Goal: Task Accomplishment & Management: Manage account settings

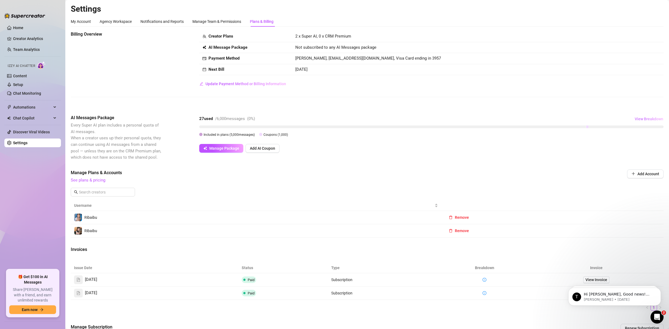
click at [641, 121] on button "View Breakdown" at bounding box center [648, 119] width 29 height 9
click at [640, 121] on span "View Breakdown" at bounding box center [649, 119] width 29 height 4
click at [23, 84] on link "Setup" at bounding box center [18, 84] width 10 height 4
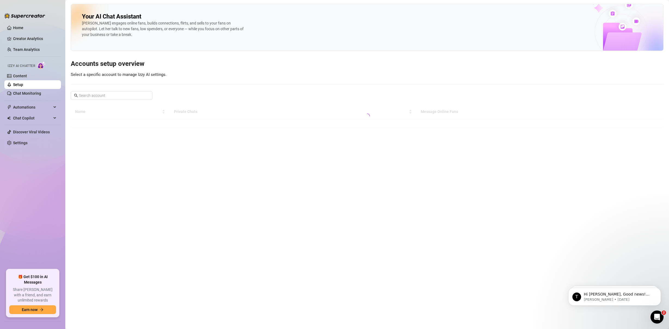
click at [23, 84] on link "Setup" at bounding box center [18, 84] width 10 height 4
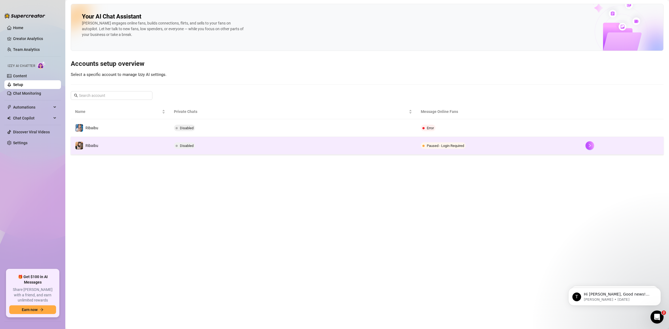
click at [133, 139] on td "Ribaibu" at bounding box center [120, 146] width 99 height 18
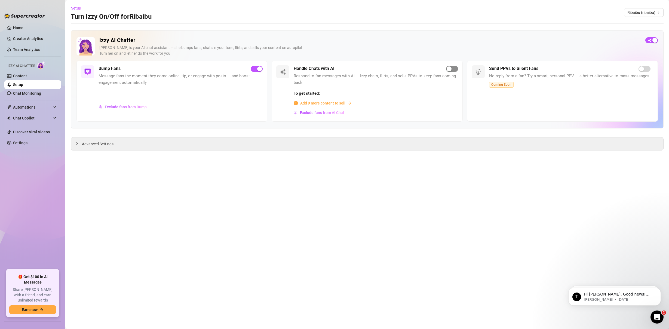
click at [448, 68] on div "button" at bounding box center [449, 68] width 5 height 5
click at [27, 78] on link "Content" at bounding box center [20, 76] width 14 height 4
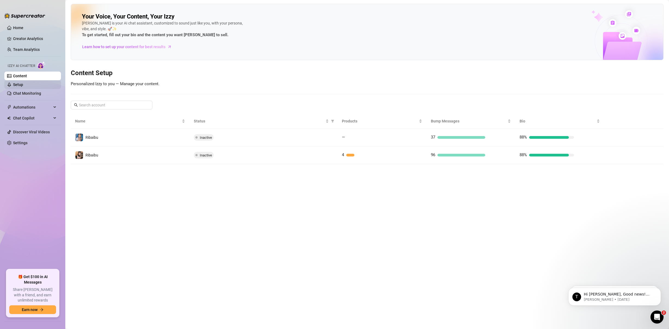
click at [23, 86] on link "Setup" at bounding box center [18, 84] width 10 height 4
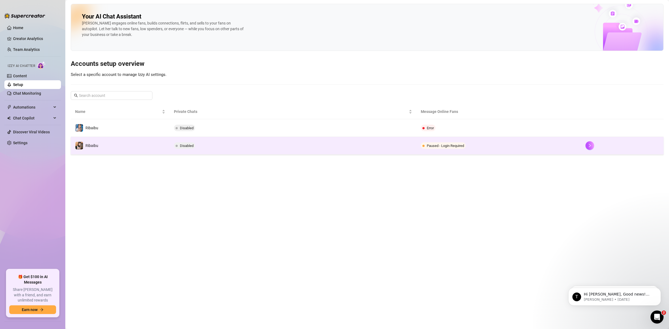
click at [113, 147] on td "Ribaibu" at bounding box center [120, 146] width 99 height 18
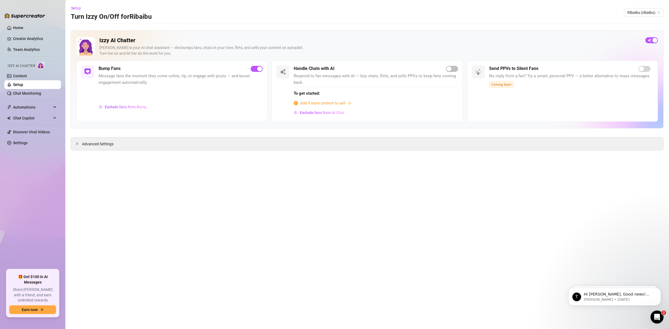
click at [23, 84] on link "Setup" at bounding box center [18, 84] width 10 height 4
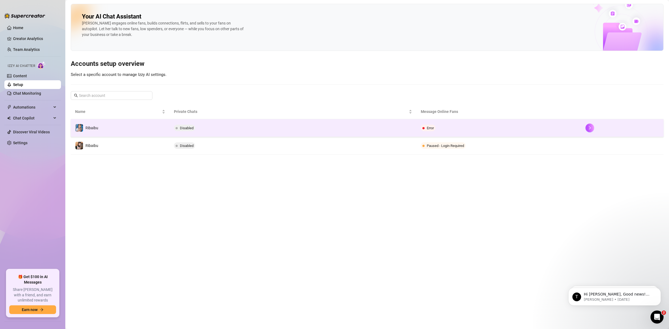
click at [146, 129] on td "Ribaibu" at bounding box center [120, 128] width 99 height 18
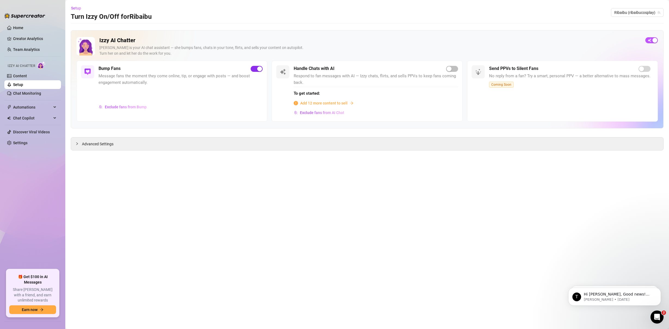
click at [260, 68] on div "button" at bounding box center [259, 68] width 5 height 5
click at [256, 70] on button "button" at bounding box center [257, 69] width 12 height 6
click at [23, 85] on link "Setup" at bounding box center [18, 84] width 10 height 4
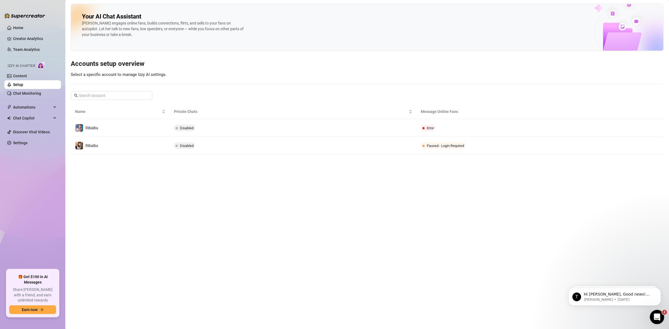
click at [653, 309] on div "Open Intercom Messenger" at bounding box center [656, 316] width 18 height 18
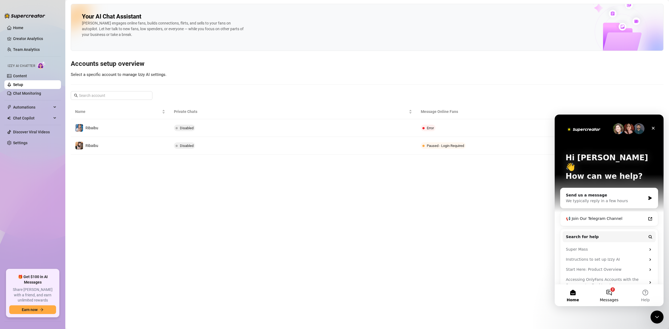
click at [611, 290] on button "2 Messages" at bounding box center [609, 295] width 36 height 22
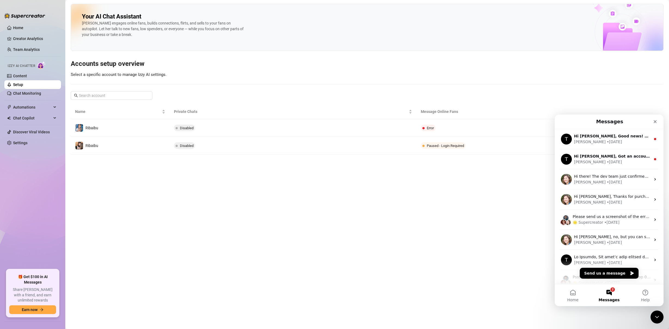
click at [485, 203] on main "Your AI Chat Assistant [PERSON_NAME] engages online fans, builds connections, f…" at bounding box center [367, 164] width 604 height 329
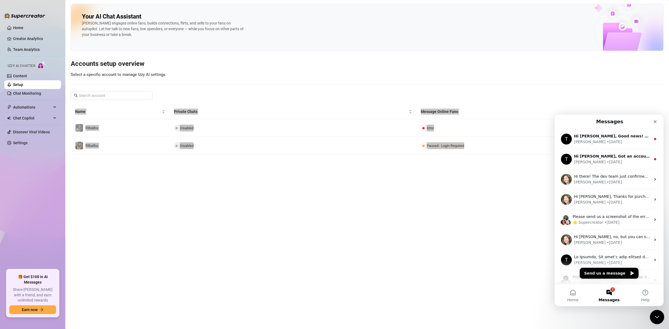
click at [655, 318] on icon "Close Intercom Messenger" at bounding box center [656, 316] width 7 height 7
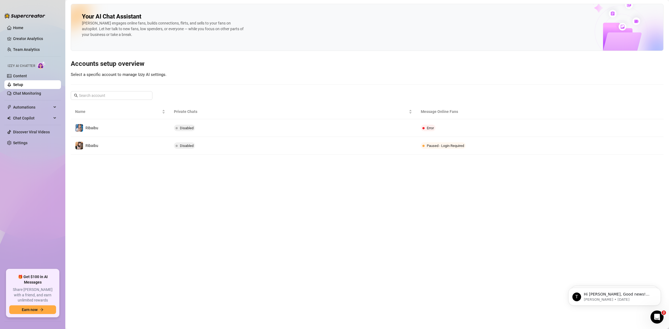
click at [474, 219] on main "Your AI Chat Assistant [PERSON_NAME] engages online fans, builds connections, f…" at bounding box center [367, 164] width 604 height 329
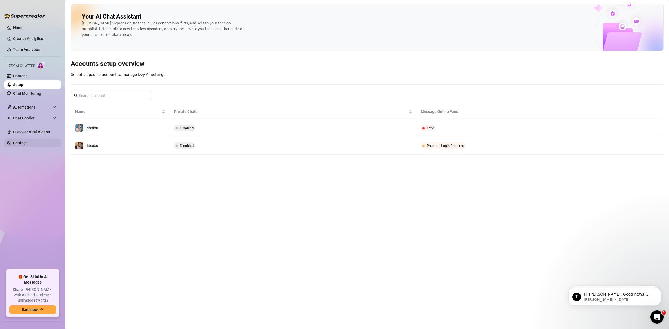
click at [27, 141] on link "Settings" at bounding box center [20, 143] width 14 height 4
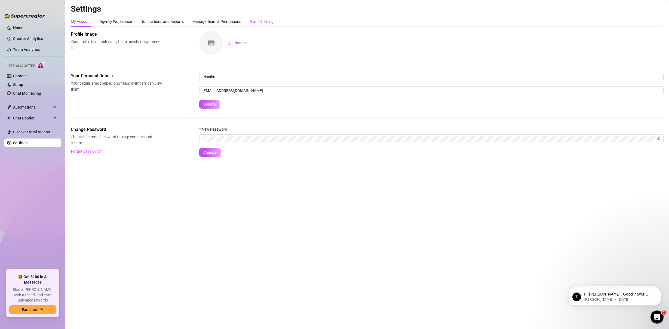
click at [253, 22] on div "Plans & Billing" at bounding box center [262, 22] width 24 height 6
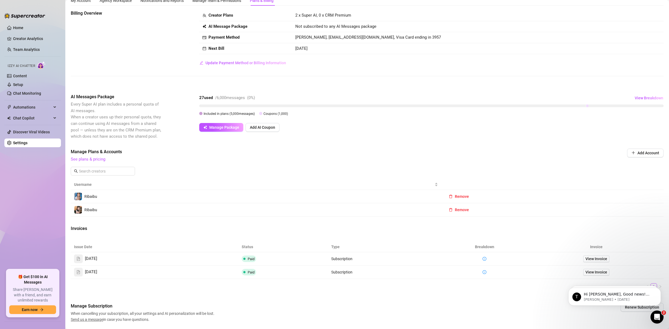
scroll to position [26, 0]
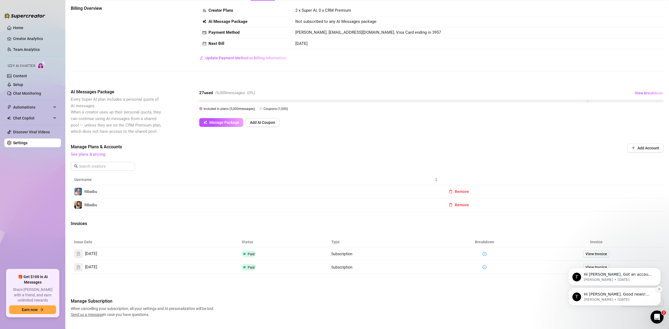
click at [658, 289] on icon "Dismiss notification" at bounding box center [659, 289] width 3 height 3
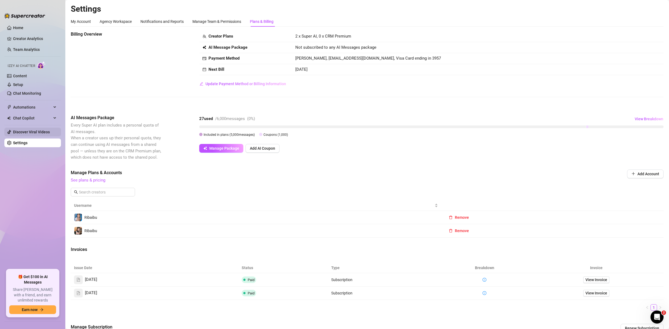
scroll to position [1, 0]
click at [486, 280] on td at bounding box center [485, 278] width 90 height 13
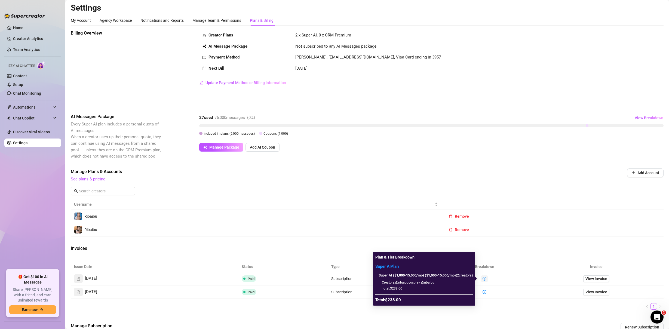
click at [483, 279] on icon "info-circle" at bounding box center [485, 279] width 4 height 4
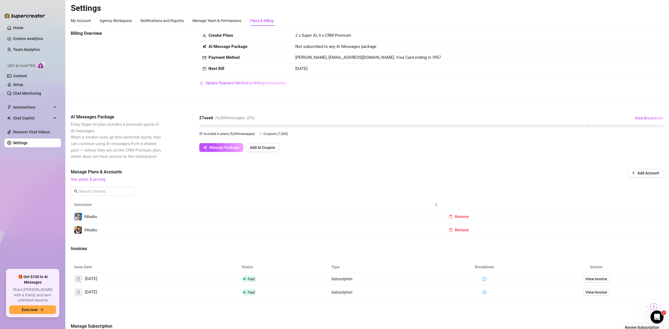
scroll to position [0, 0]
click at [639, 121] on span "View Breakdown" at bounding box center [649, 119] width 29 height 4
drag, startPoint x: 577, startPoint y: 112, endPoint x: 573, endPoint y: 113, distance: 3.9
click at [577, 112] on div "Billing Overview Creator Plans 2 x Super AI, 0 x CRM Premium AI Message Package…" at bounding box center [367, 187] width 593 height 312
click at [322, 59] on span "[PERSON_NAME], [EMAIL_ADDRESS][DOMAIN_NAME], Visa Card ending in 3957" at bounding box center [368, 58] width 146 height 5
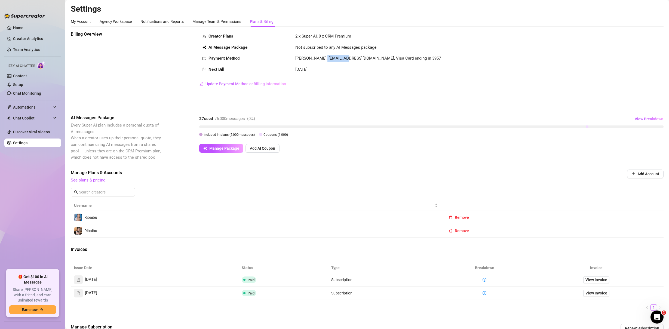
click at [322, 59] on span "[PERSON_NAME], [EMAIL_ADDRESS][DOMAIN_NAME], Visa Card ending in 3957" at bounding box center [368, 58] width 146 height 5
drag, startPoint x: 320, startPoint y: 59, endPoint x: 325, endPoint y: 59, distance: 4.9
click at [337, 59] on span "[PERSON_NAME], [EMAIL_ADDRESS][DOMAIN_NAME], Visa Card ending in 3957" at bounding box center [368, 58] width 146 height 5
drag, startPoint x: 320, startPoint y: 59, endPoint x: 360, endPoint y: 58, distance: 40.6
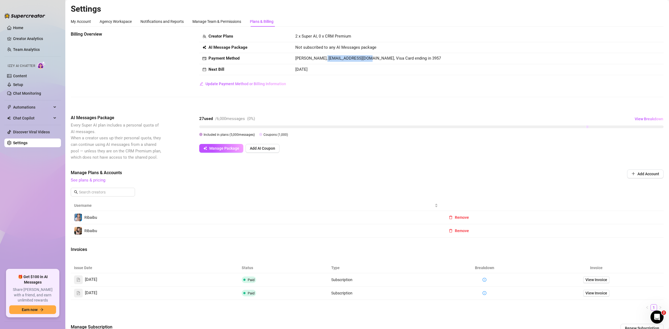
click at [360, 58] on span "[PERSON_NAME], [EMAIL_ADDRESS][DOMAIN_NAME], Visa Card ending in 3957" at bounding box center [368, 58] width 146 height 5
copy span "[EMAIL_ADDRESS][DOMAIN_NAME]"
